Goal: Check status

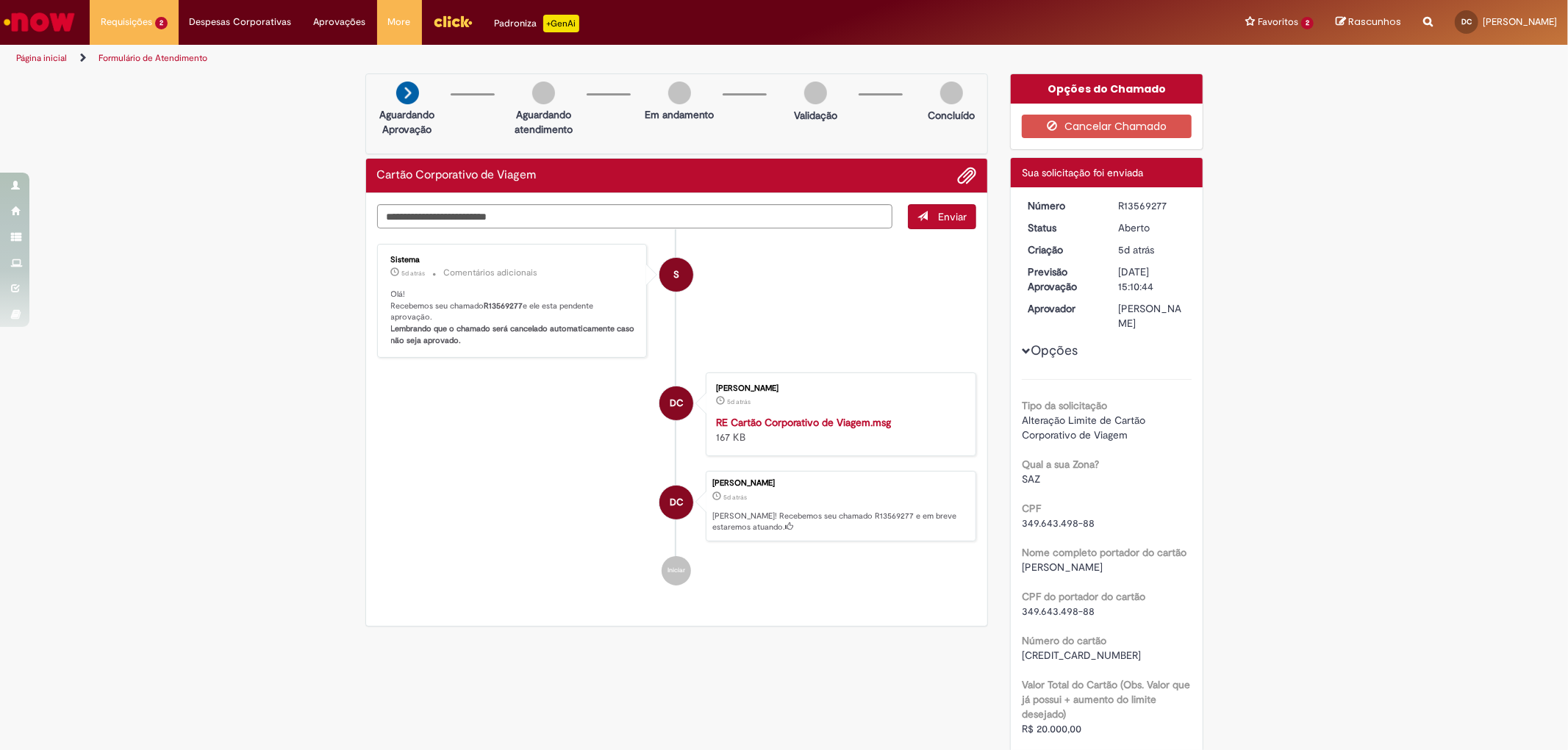
click at [1044, 182] on div "Verificar Código de Barras Aguardando Aprovação Aguardando atendimento Em andam…" at bounding box center [784, 625] width 1568 height 1102
drag, startPoint x: 1021, startPoint y: 207, endPoint x: 1167, endPoint y: 200, distance: 146.2
click at [1044, 198] on dl "Número R13569277 Status [GEOGRAPHIC_DATA] Criação 5d atrás 5 dias atrás Previsã…" at bounding box center [1107, 198] width 180 height 0
copy dl "Número R13569277"
click at [209, 357] on div "Verificar Código de Barras Aguardando Aprovação Aguardando atendimento Em andam…" at bounding box center [784, 625] width 1568 height 1102
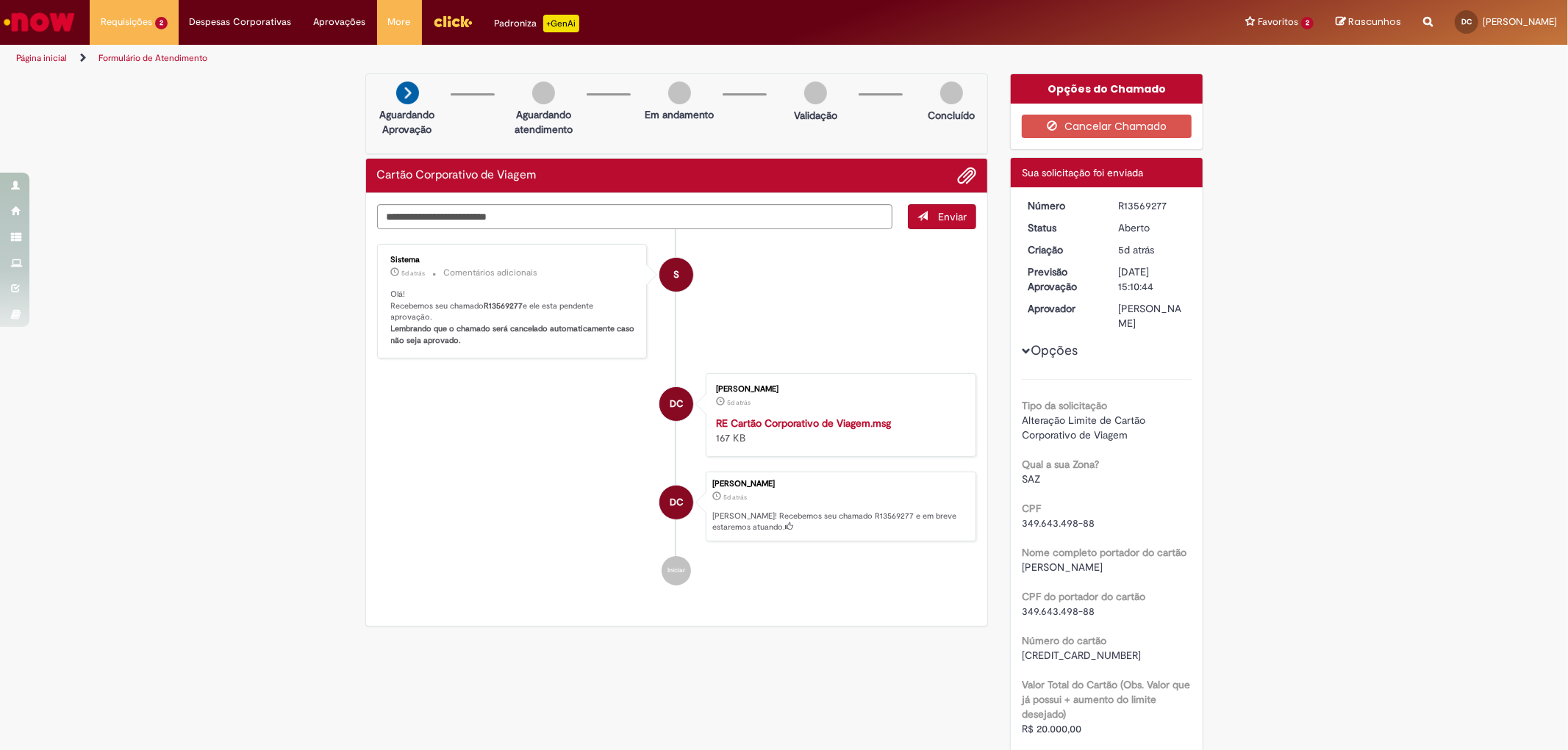
click at [1264, 362] on div "Verificar Código de Barras Aguardando Aprovação Aguardando atendimento Em andam…" at bounding box center [784, 625] width 1568 height 1102
click at [1342, 380] on div "Verificar Código de Barras Aguardando Aprovação Aguardando atendimento Em andam…" at bounding box center [784, 625] width 1568 height 1102
click at [1136, 178] on span "Sua solicitação foi enviada" at bounding box center [1082, 172] width 121 height 13
drag, startPoint x: 1110, startPoint y: 181, endPoint x: 1066, endPoint y: 183, distance: 44.0
click at [1066, 183] on div "Detalhes do tíquete Sua solicitação foi enviada" at bounding box center [1107, 173] width 192 height 29
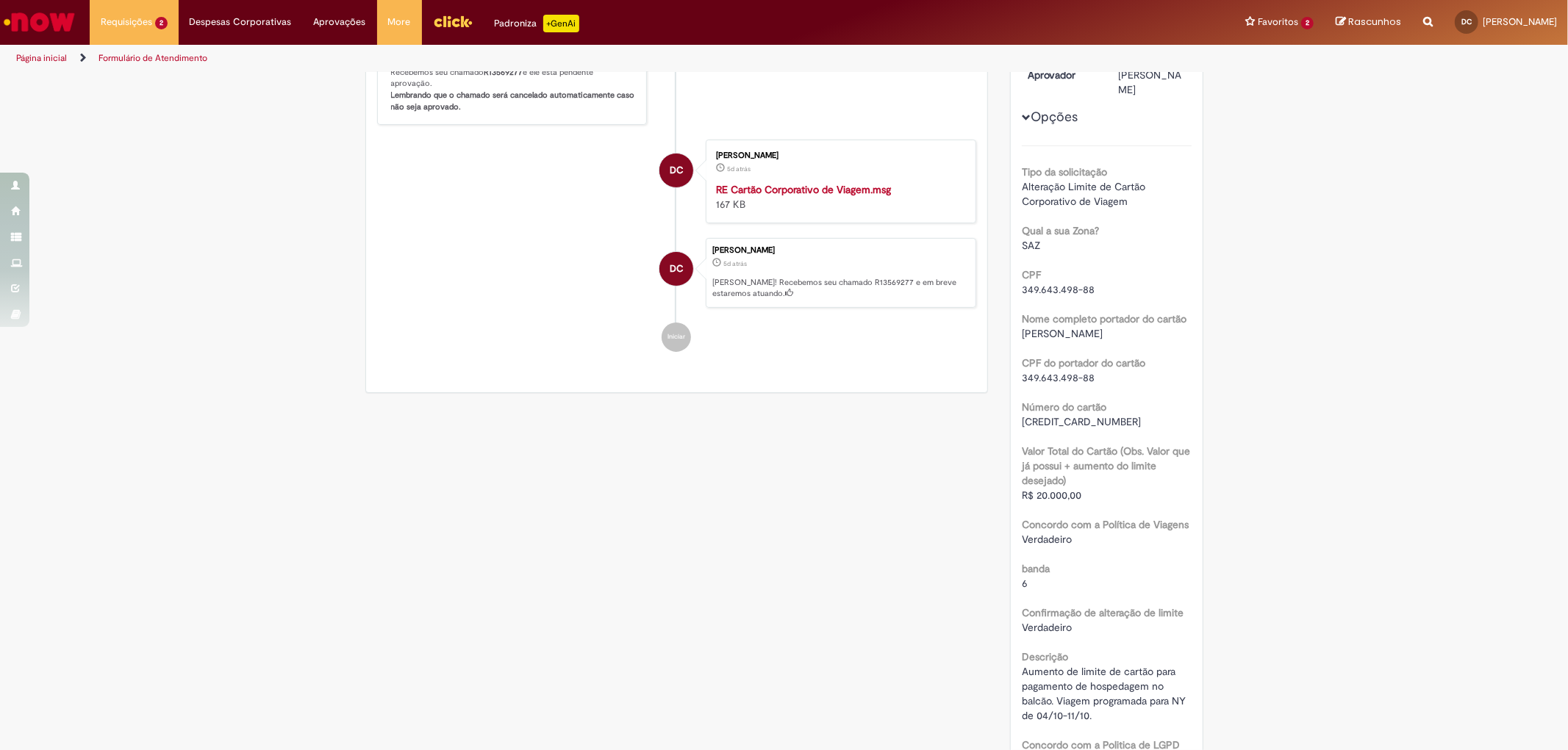
scroll to position [17, 0]
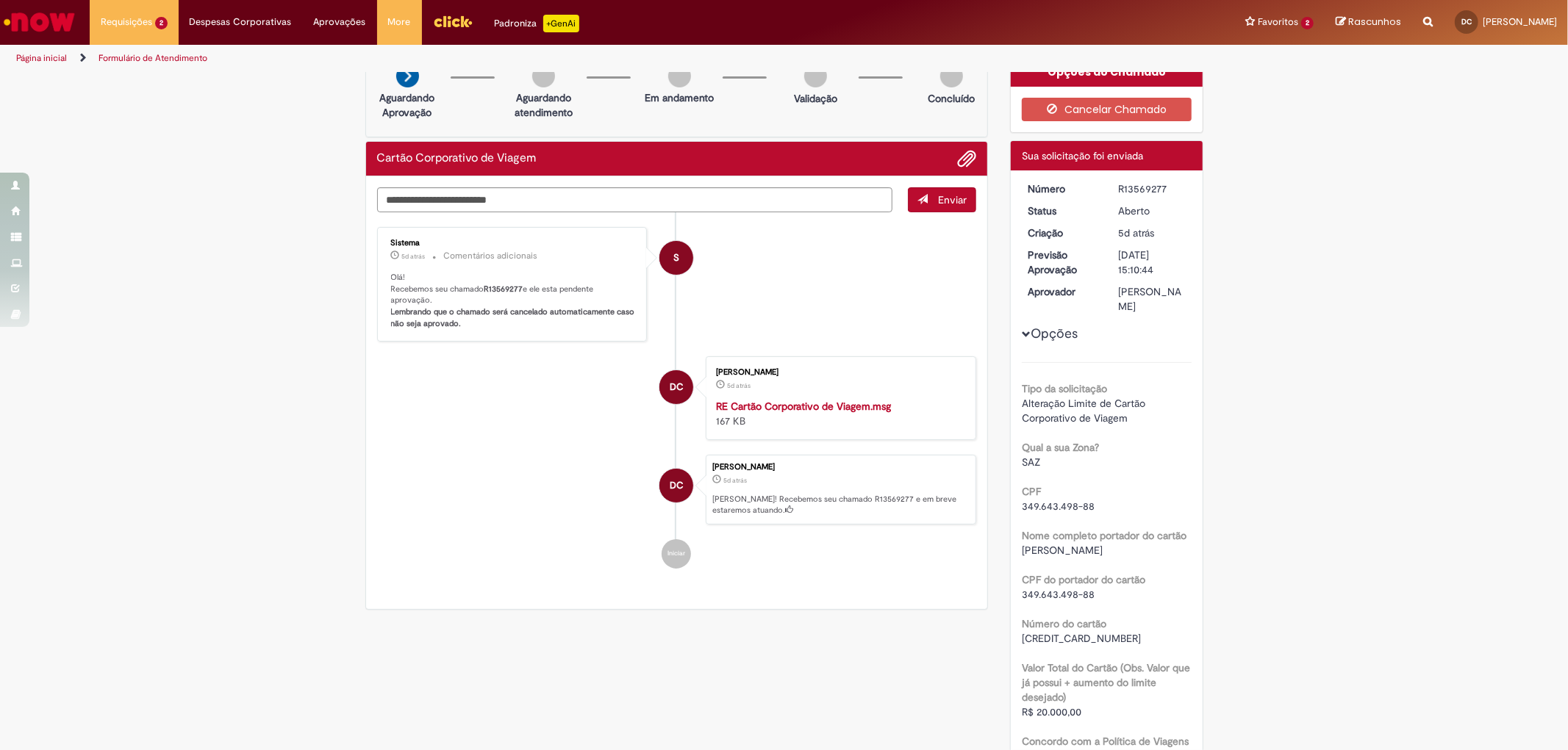
click at [678, 549] on div "DC" at bounding box center [676, 616] width 37 height 300
click at [677, 549] on div "DC" at bounding box center [676, 616] width 37 height 300
click at [418, 434] on li "DC Danilo Fernando Carneiro 5d atrás 5 dias atrás RE Cartão Corporativo de Viag…" at bounding box center [676, 398] width 600 height 84
click at [537, 89] on div "Aguardando atendimento" at bounding box center [543, 88] width 71 height 48
click at [537, 88] on div "Aguardando atendimento" at bounding box center [543, 88] width 71 height 48
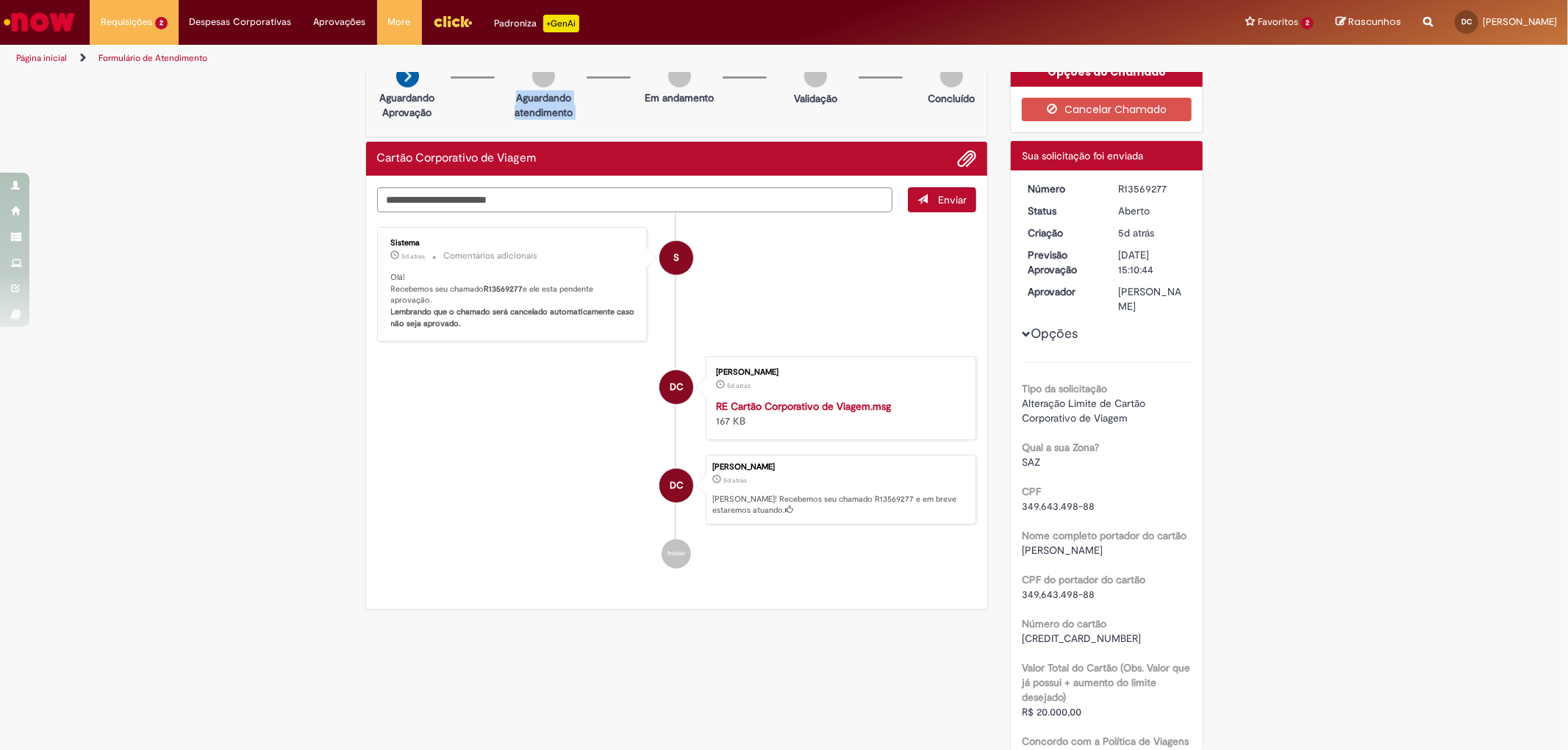
click at [537, 88] on div "Aguardando atendimento" at bounding box center [543, 88] width 71 height 48
click at [1253, 246] on div "Verificar Código de Barras Aguardando Aprovação Aguardando atendimento Em andam…" at bounding box center [784, 608] width 1568 height 1102
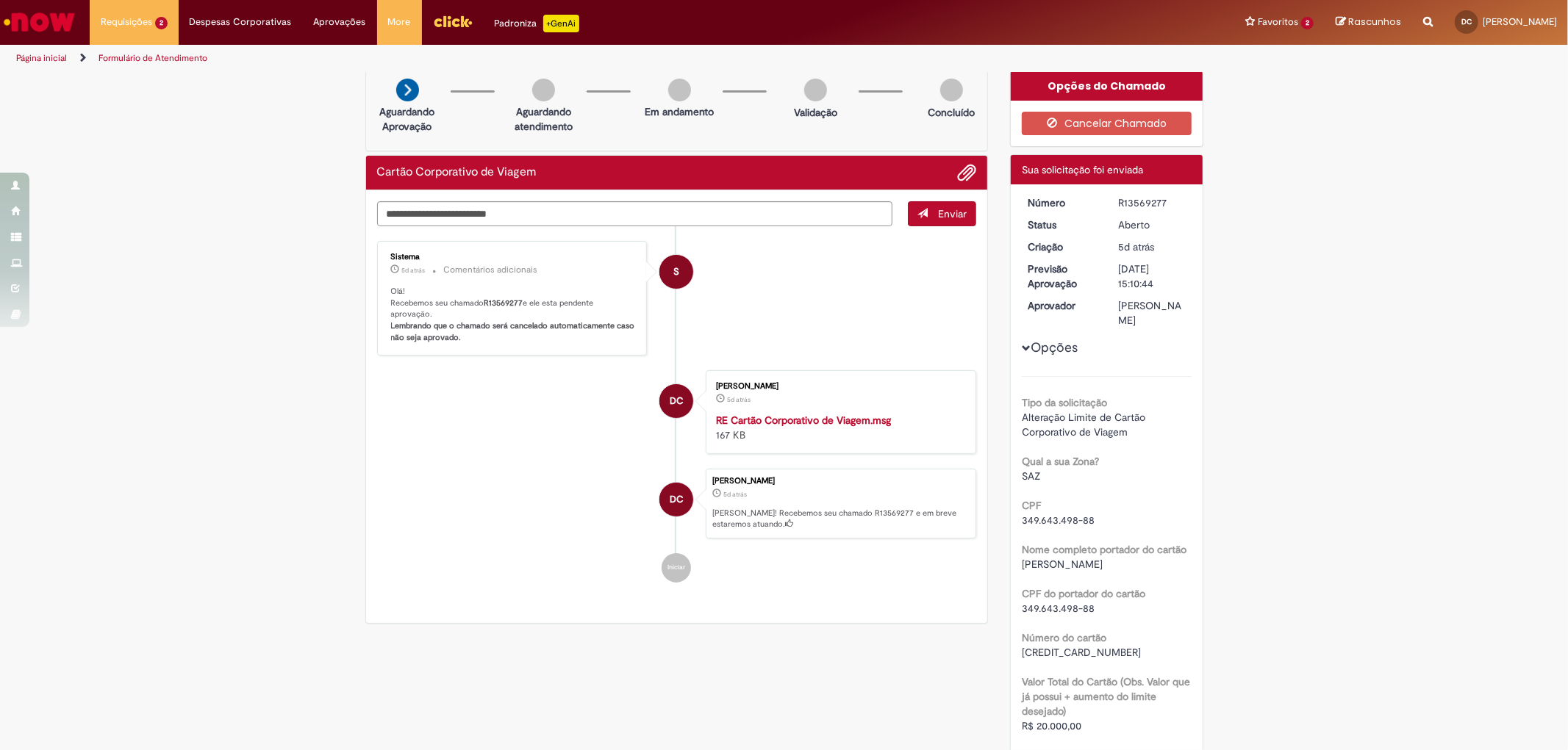
scroll to position [0, 0]
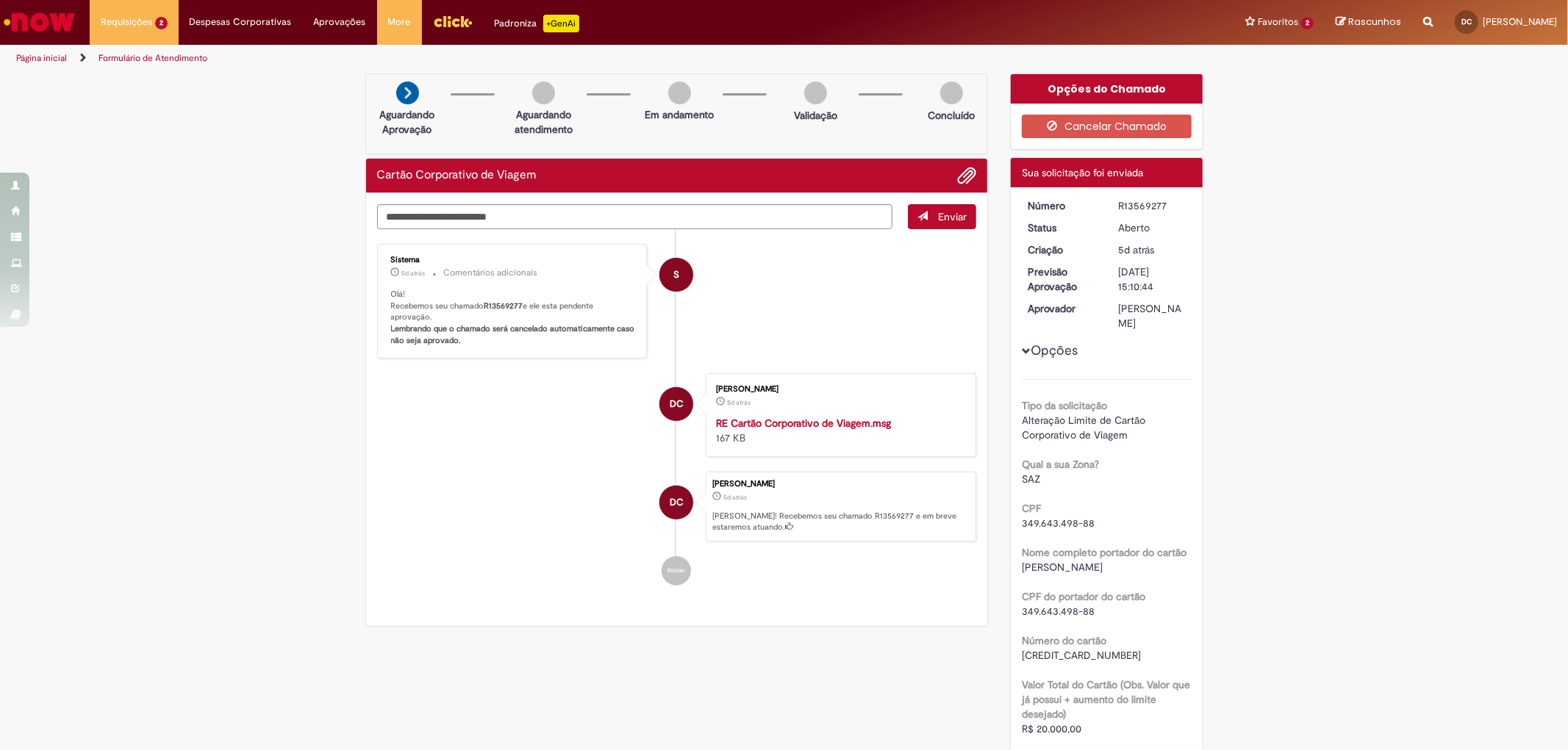
click at [1103, 84] on div "Opções do Chamado" at bounding box center [1107, 89] width 192 height 29
click at [1260, 245] on div "Verificar Código de Barras Aguardando Aprovação Aguardando atendimento Em andam…" at bounding box center [784, 625] width 1568 height 1102
click at [1060, 267] on dt "Previsão Aprovação" at bounding box center [1062, 279] width 91 height 29
click at [1306, 249] on div "Verificar Código de Barras Aguardando Aprovação Aguardando atendimento Em andam…" at bounding box center [784, 625] width 1568 height 1102
click at [1144, 317] on div "[PERSON_NAME]" at bounding box center [1152, 316] width 68 height 29
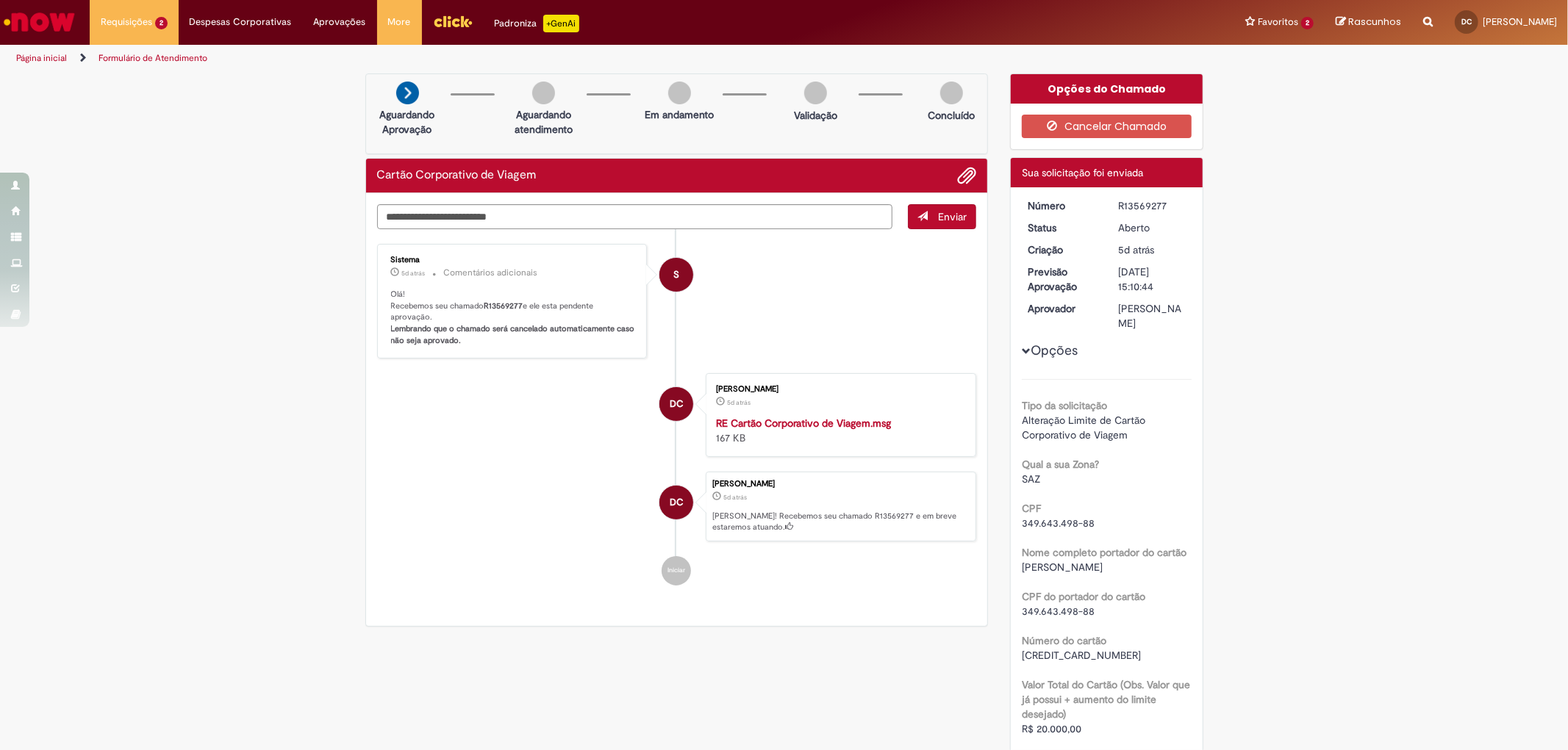
click at [1048, 312] on dt "Aprovador" at bounding box center [1062, 308] width 91 height 15
click at [1027, 301] on dt "Aprovador" at bounding box center [1062, 308] width 91 height 15
click at [0, 0] on button "Opções" at bounding box center [0, 0] width 0 height 0
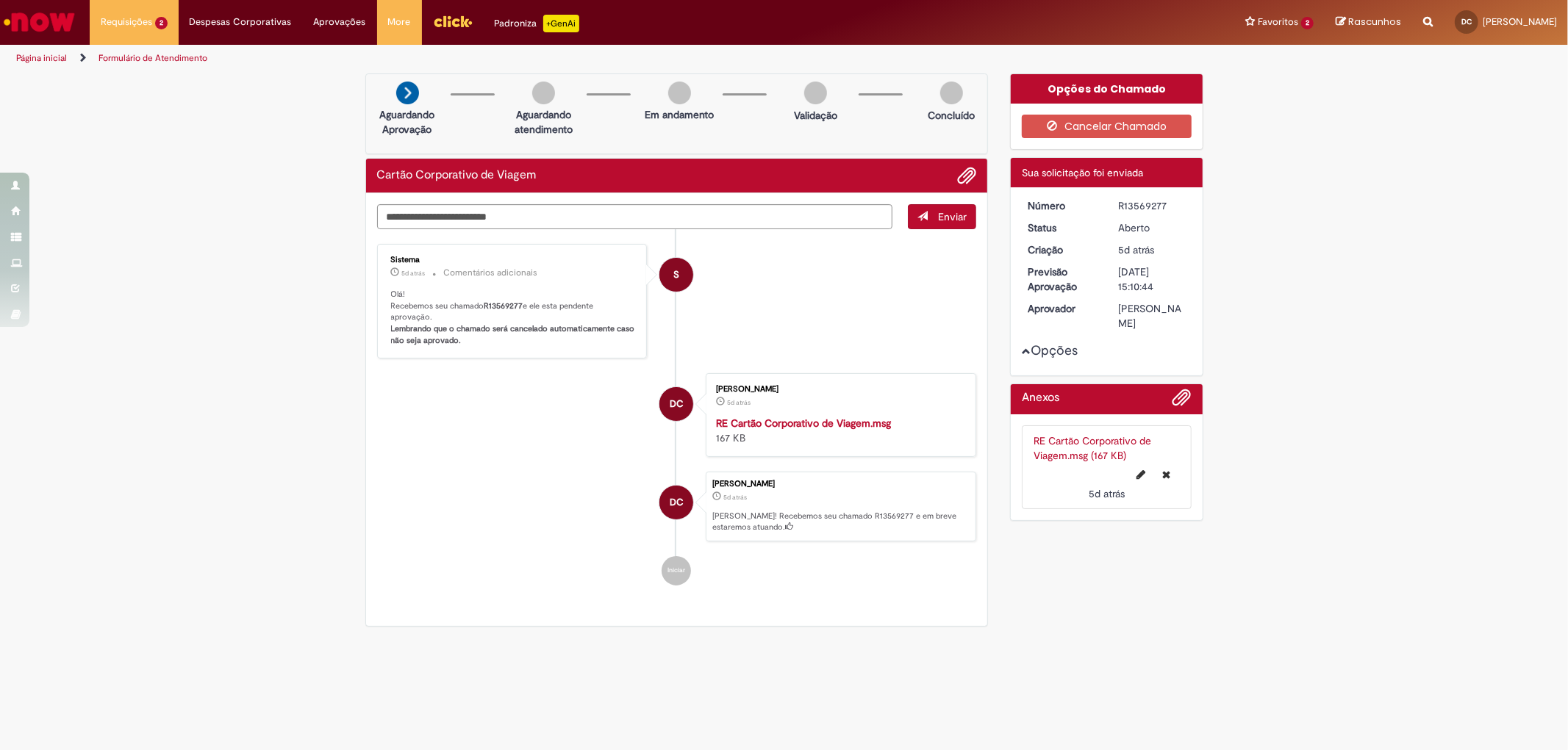
click at [0, 0] on button "Opções" at bounding box center [0, 0] width 0 height 0
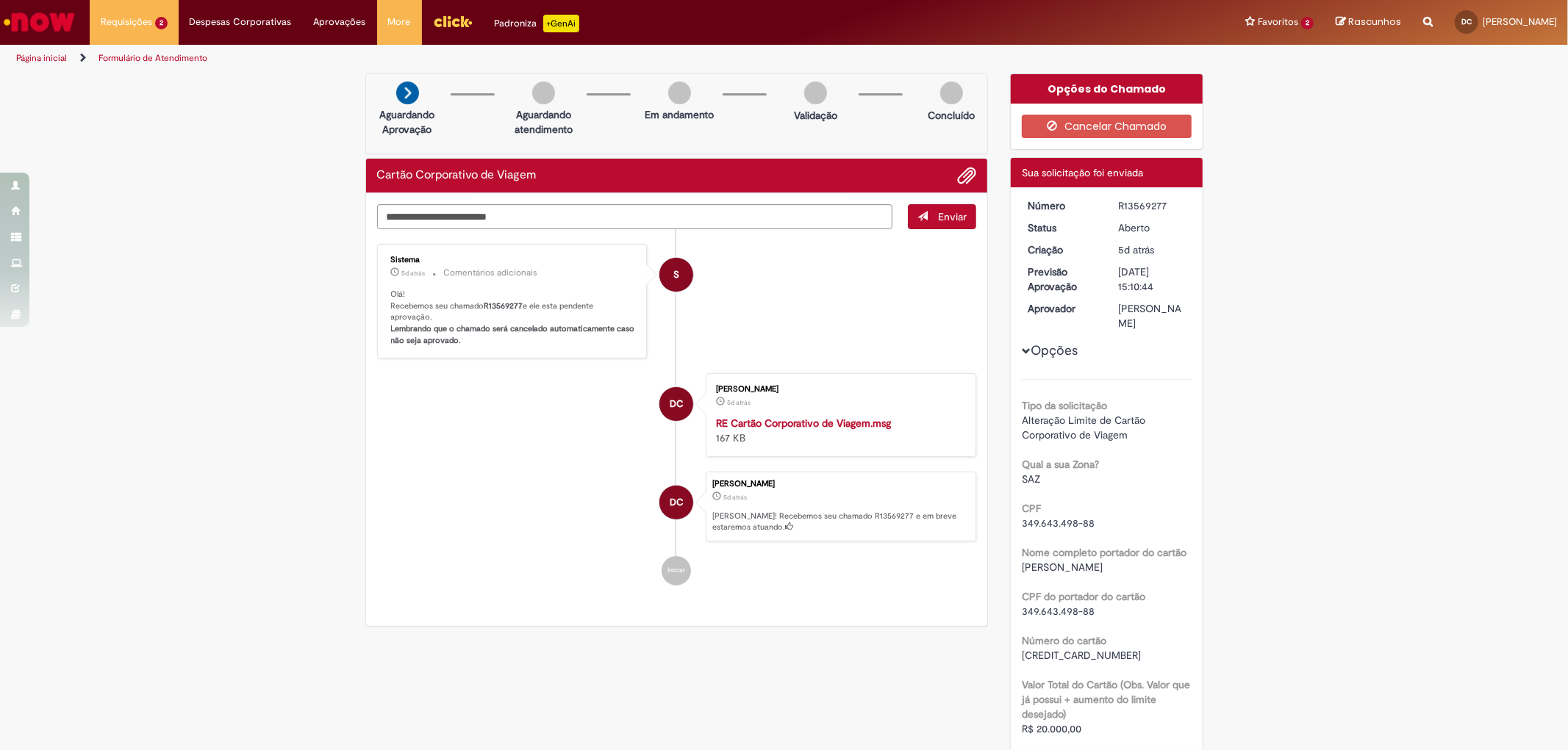
click at [1119, 84] on div "Opções do Chamado" at bounding box center [1107, 89] width 192 height 29
click at [1388, 173] on div "Verificar Código de Barras Aguardando Aprovação Aguardando atendimento Em andam…" at bounding box center [784, 625] width 1568 height 1102
